Goal: Task Accomplishment & Management: Use online tool/utility

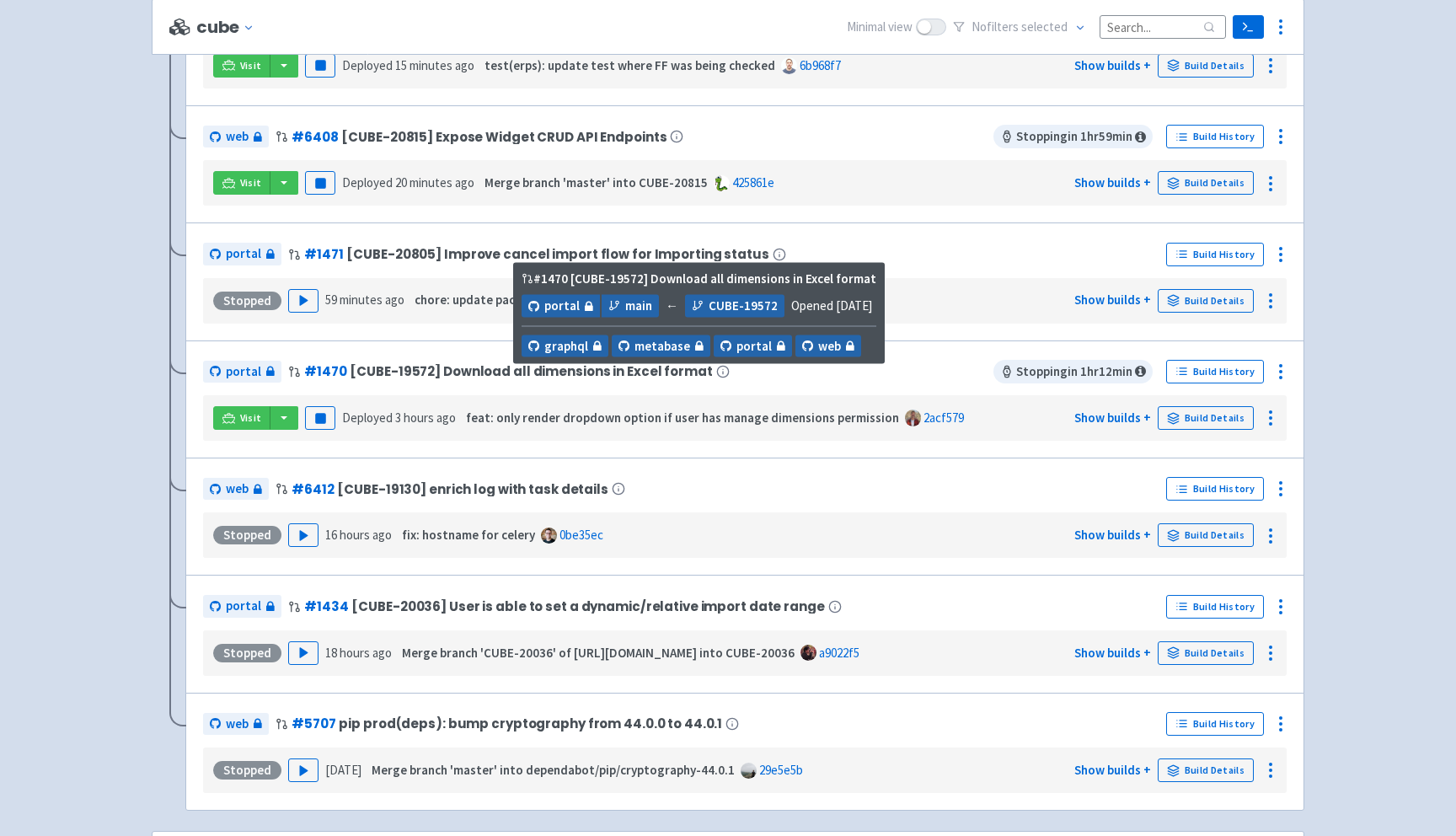
scroll to position [553, 0]
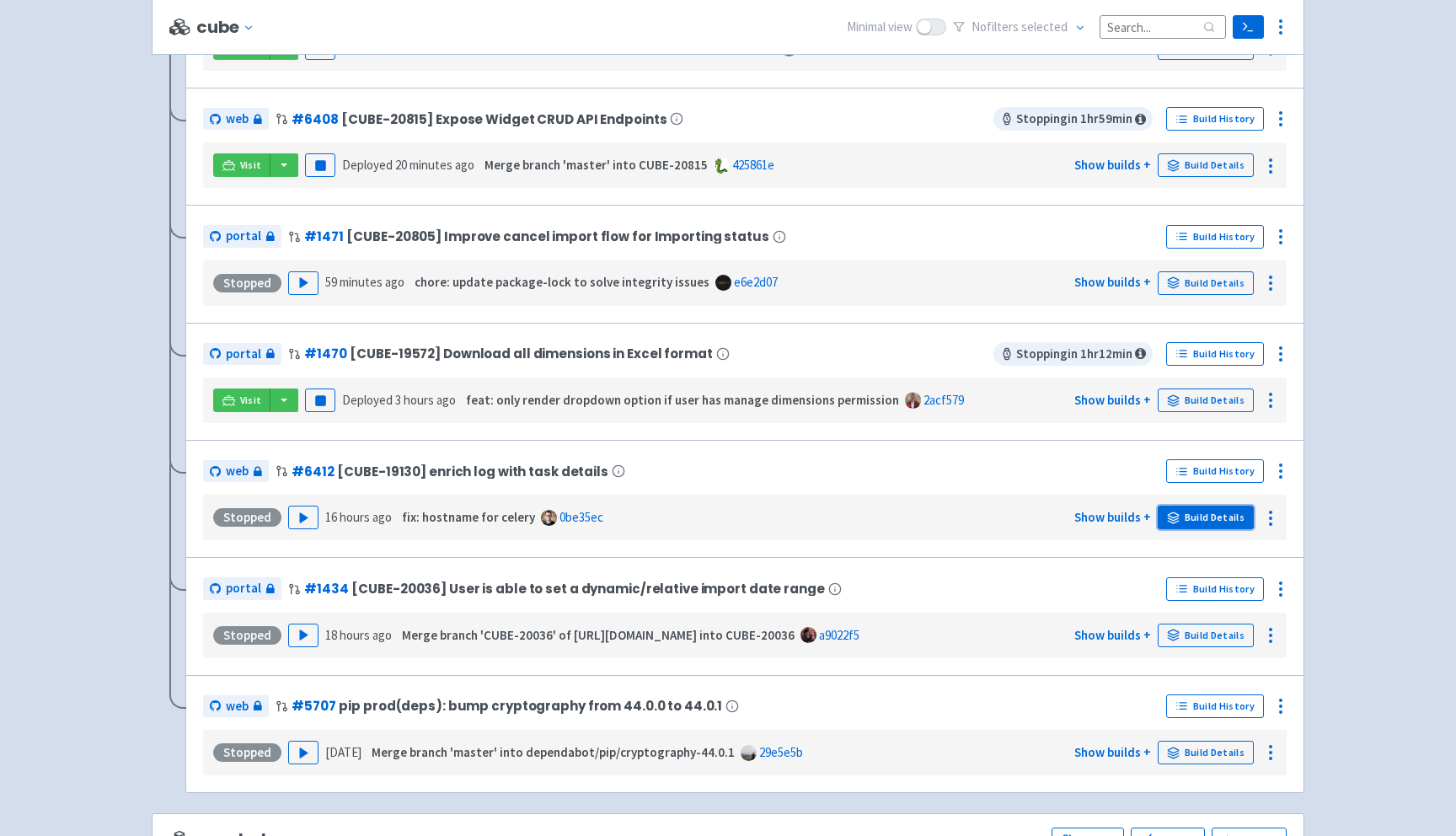
click at [1208, 519] on link "Build Details" at bounding box center [1205, 518] width 96 height 24
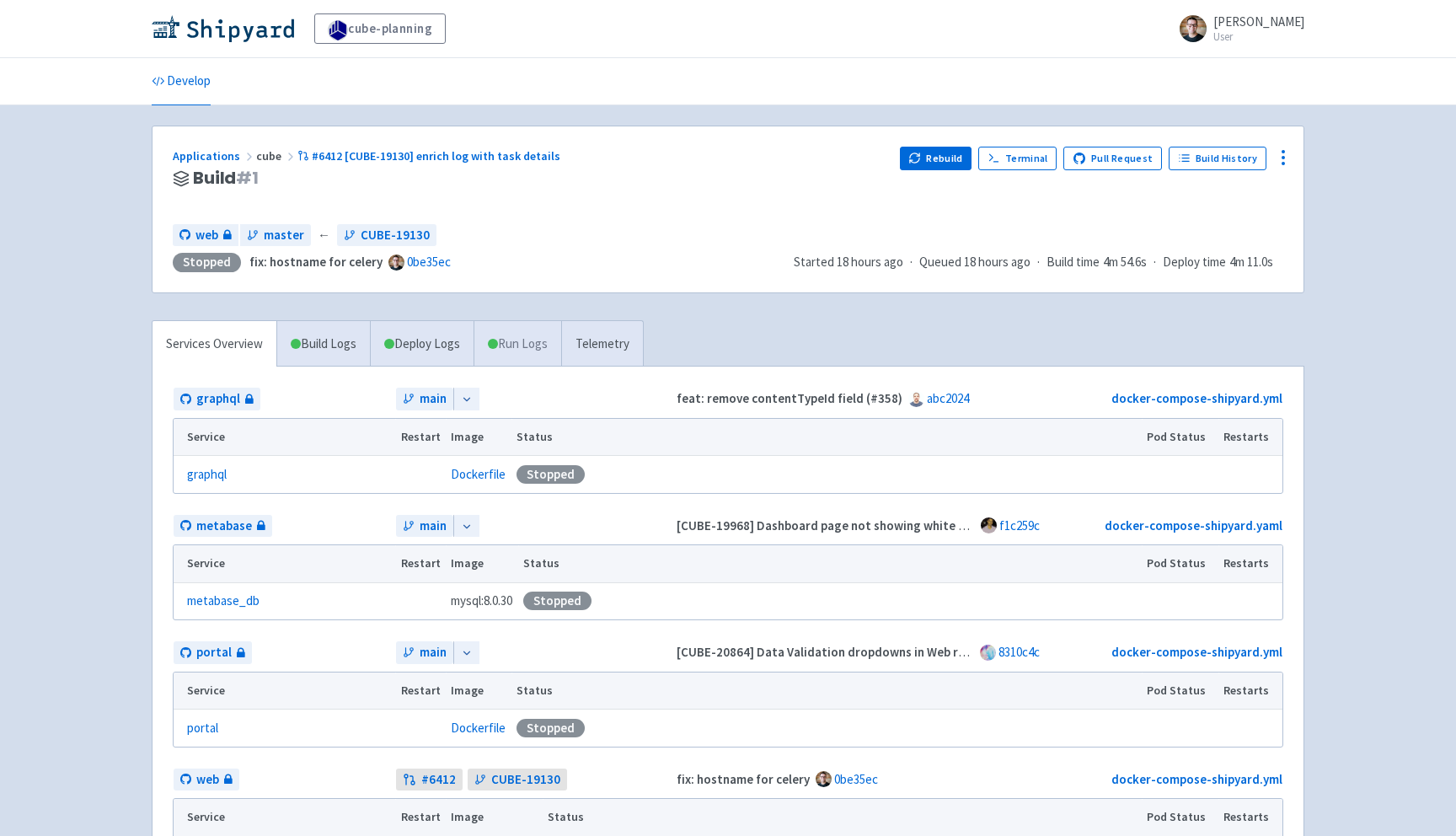
click at [505, 344] on link "Run Logs" at bounding box center [518, 344] width 88 height 47
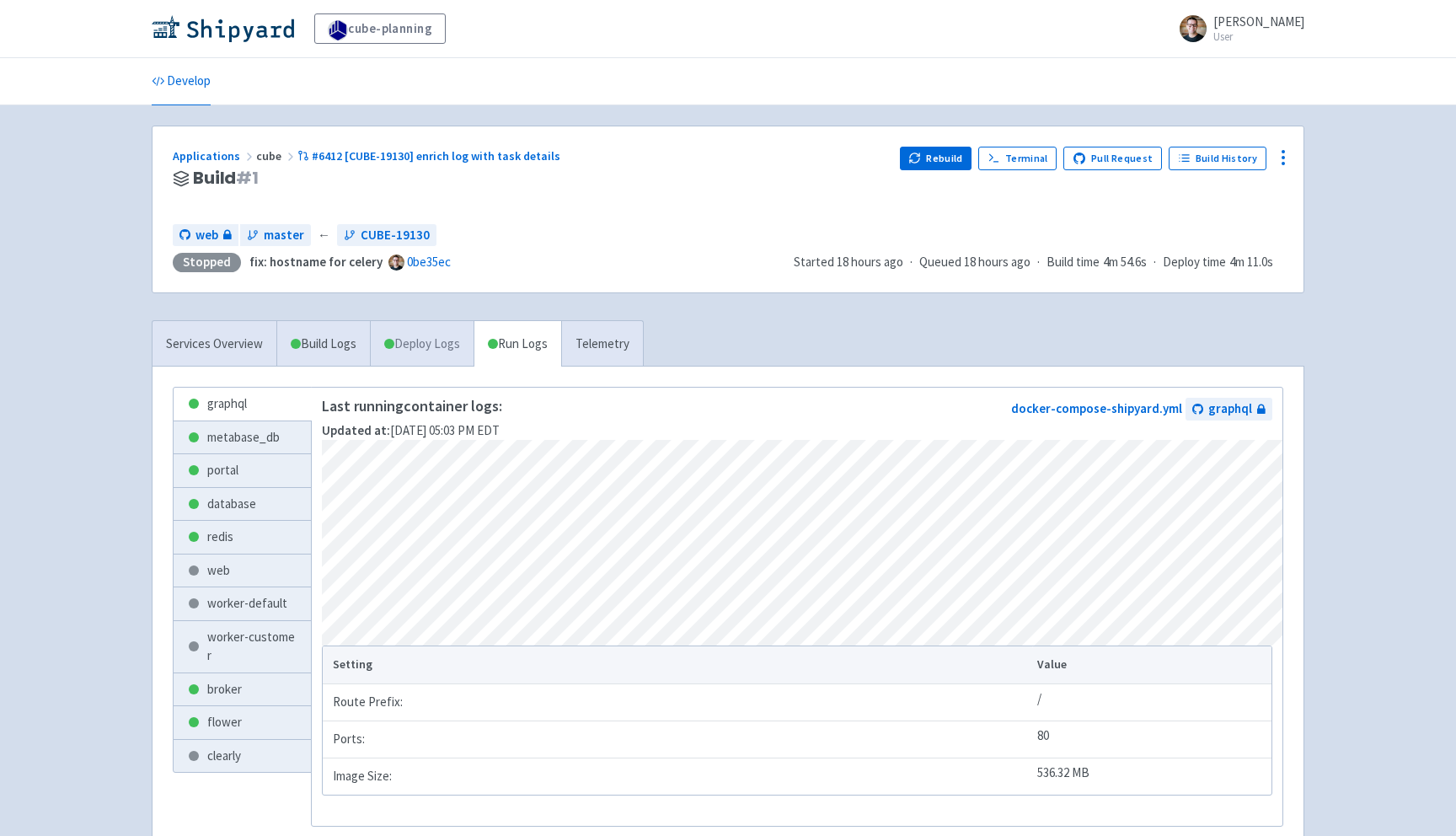
click at [444, 349] on link "Deploy Logs" at bounding box center [421, 344] width 103 height 47
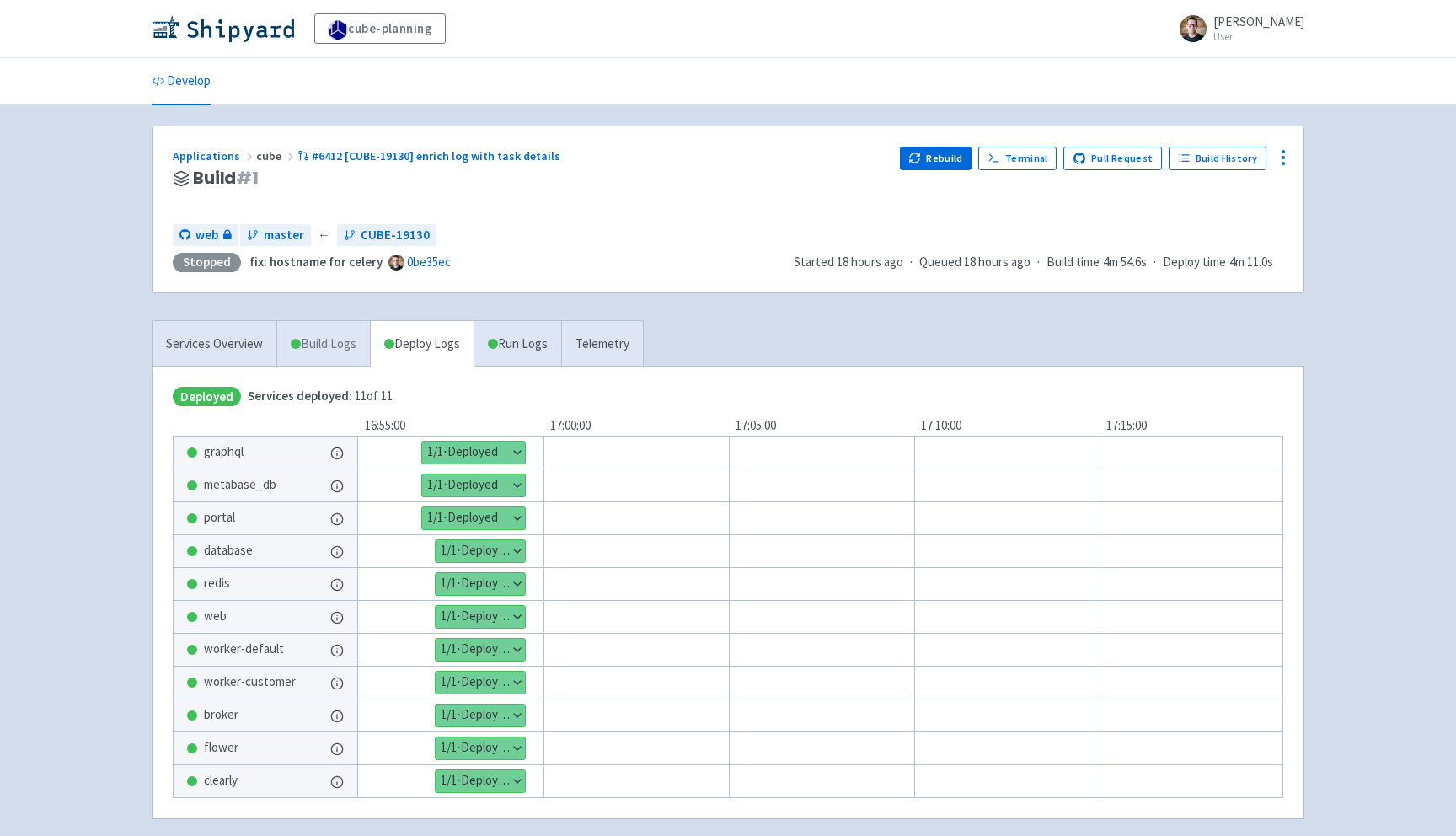
click at [316, 348] on link "Build Logs" at bounding box center [323, 344] width 92 height 47
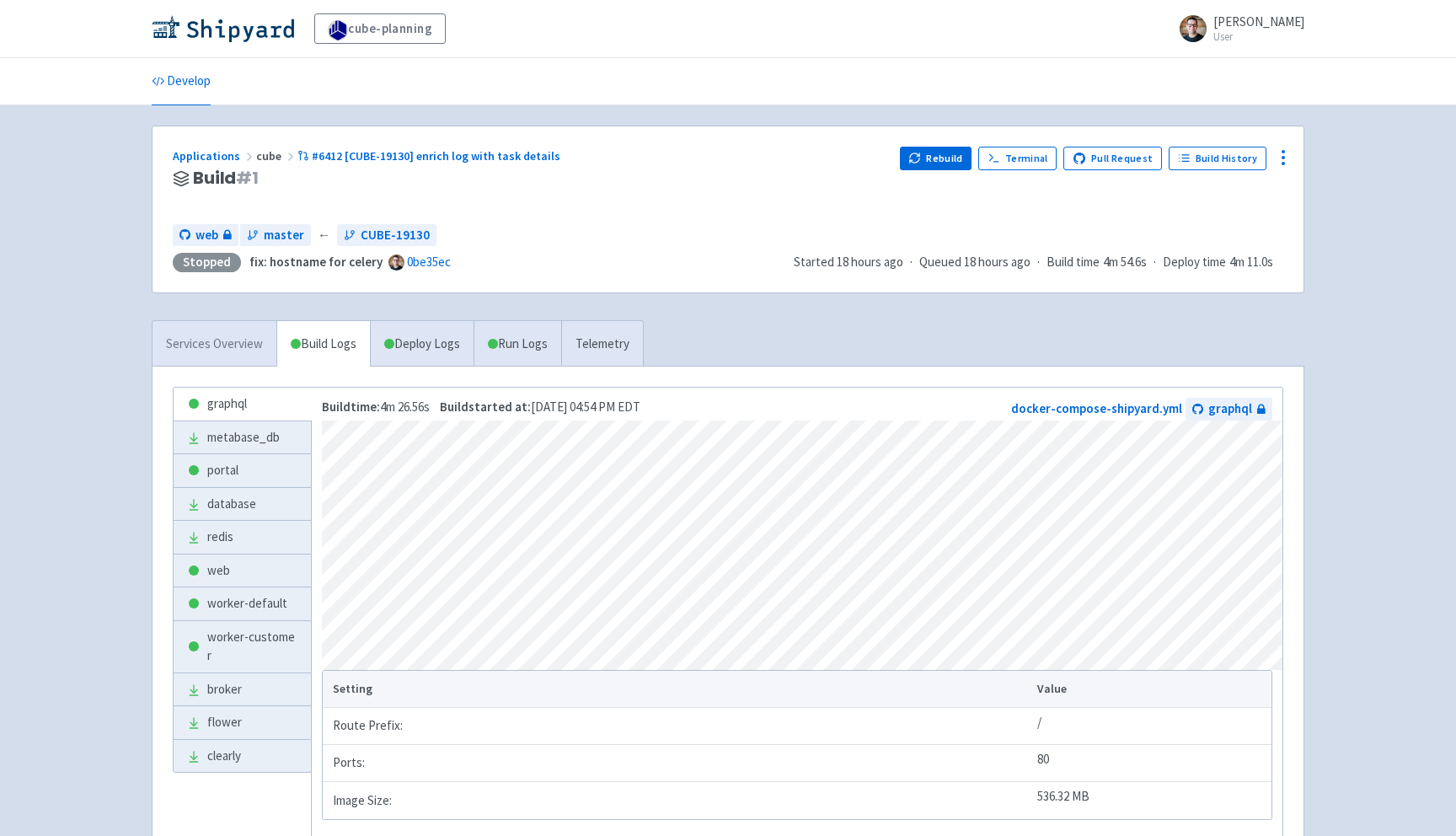
click at [233, 348] on link "Services Overview" at bounding box center [214, 344] width 123 height 47
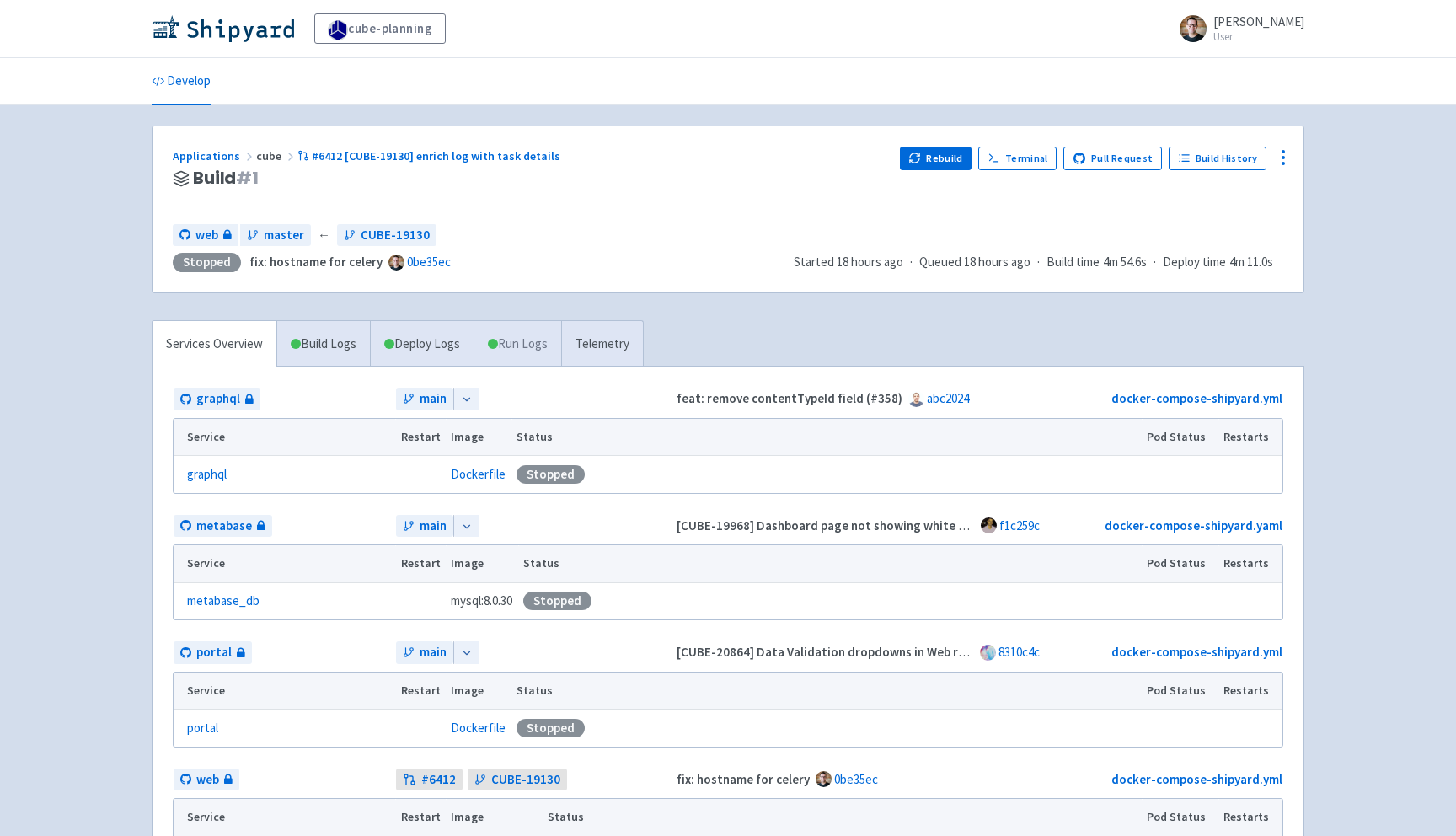
click at [527, 340] on link "Run Logs" at bounding box center [518, 344] width 88 height 47
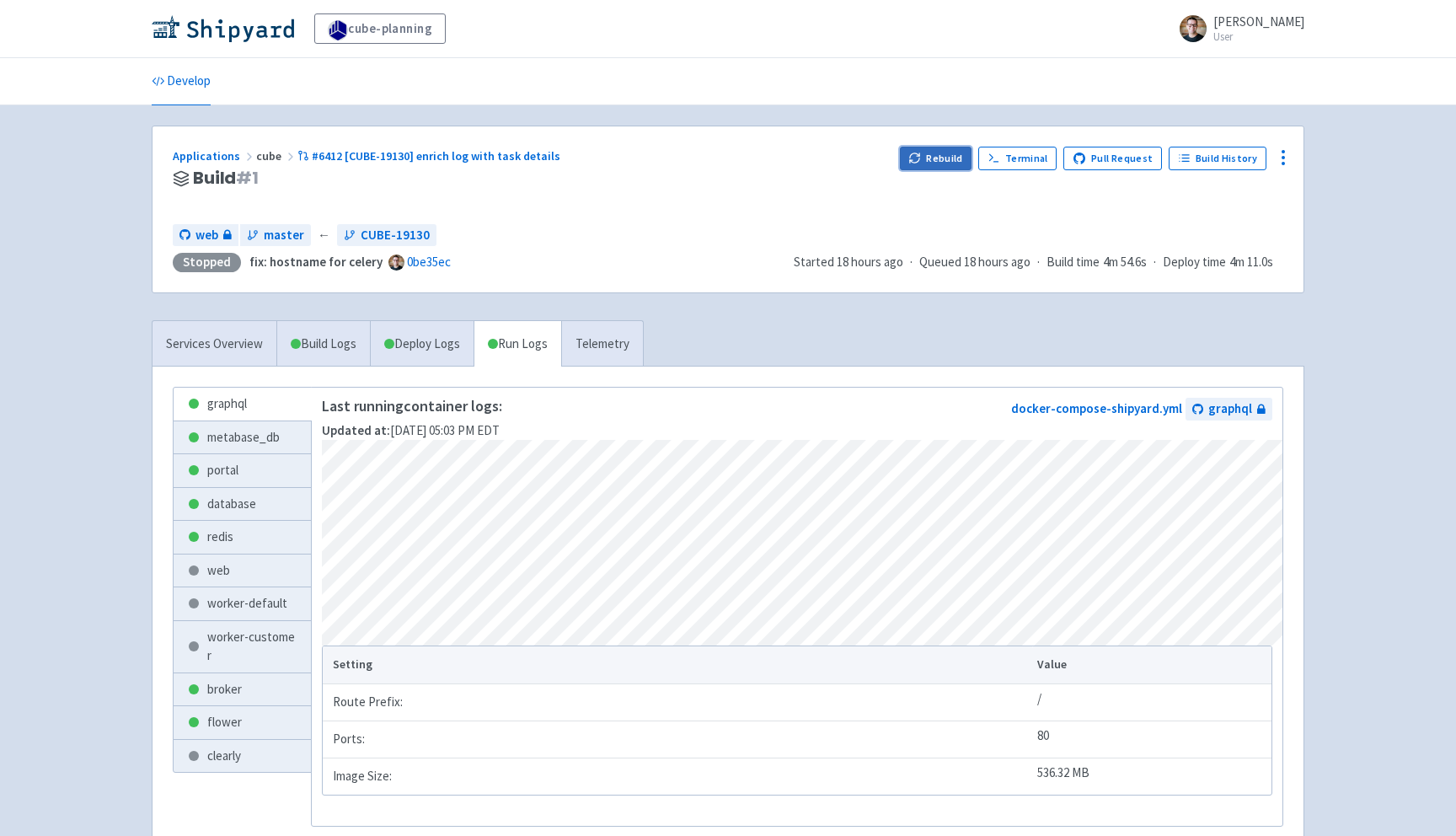
click at [921, 155] on icon "button" at bounding box center [915, 158] width 13 height 13
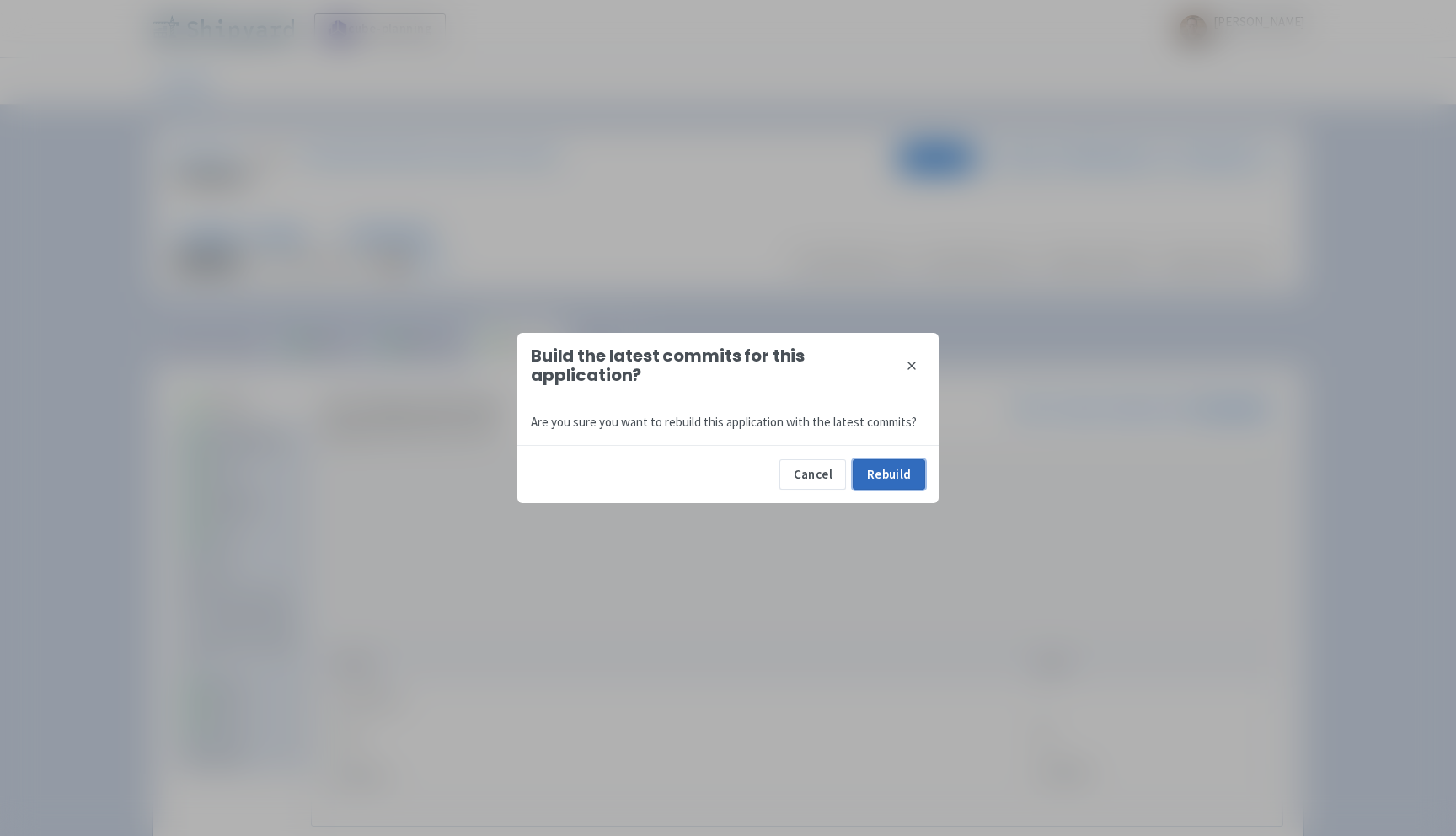
click at [901, 479] on button "Rebuild" at bounding box center [888, 474] width 72 height 30
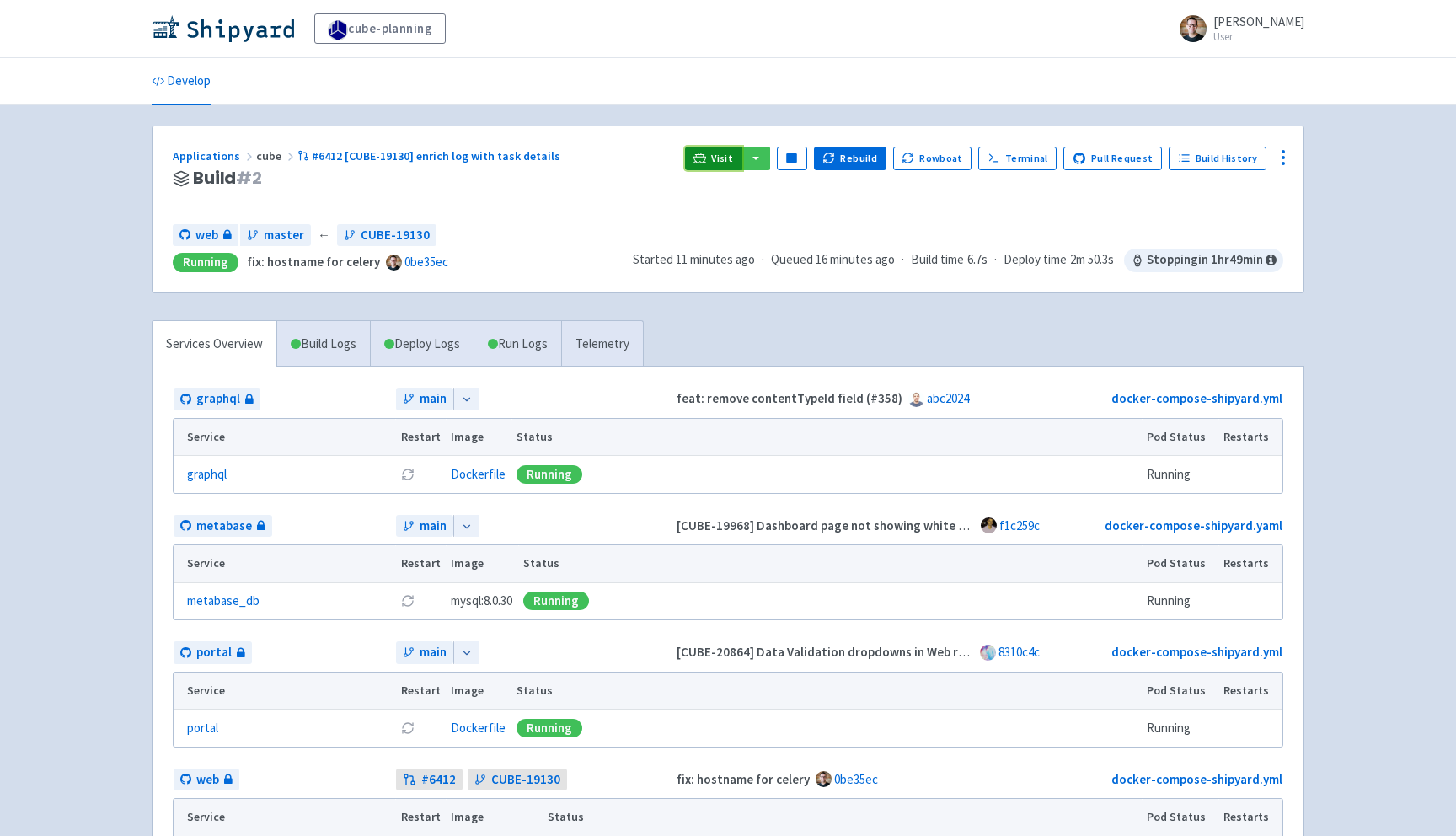
click at [733, 159] on span "Visit" at bounding box center [722, 158] width 22 height 14
